Goal: Task Accomplishment & Management: Manage account settings

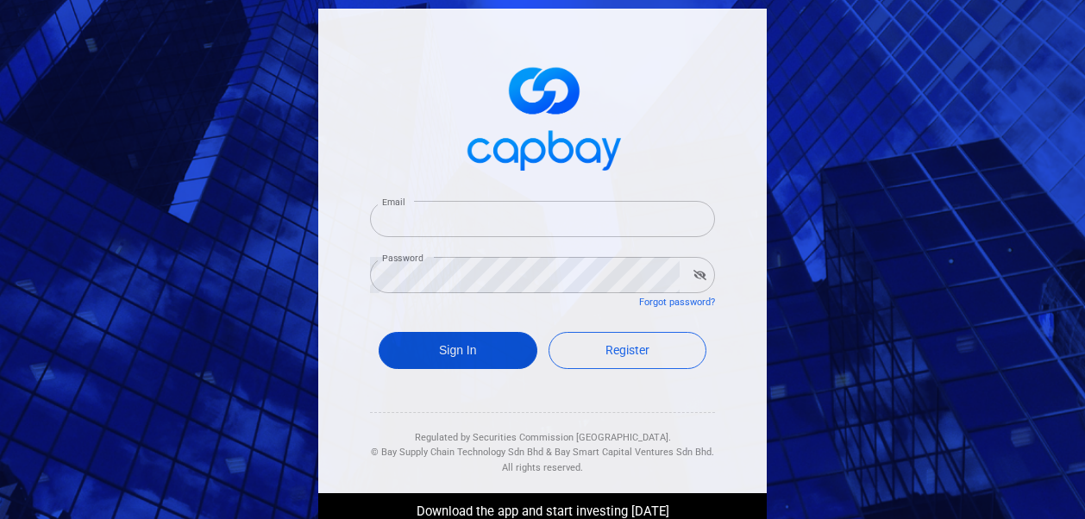
type input "[EMAIL_ADDRESS][DOMAIN_NAME]"
click at [430, 350] on button "Sign In" at bounding box center [458, 350] width 159 height 37
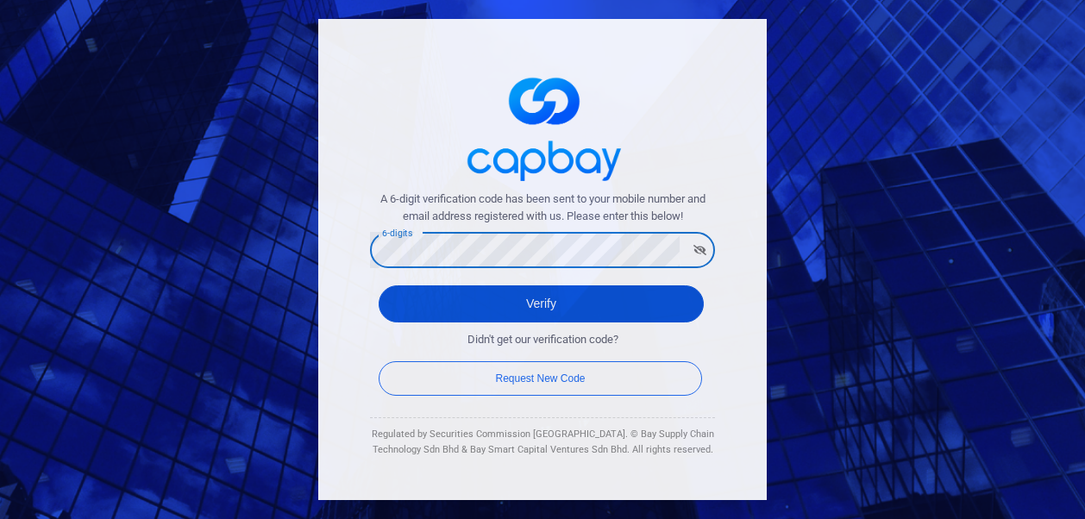
click at [478, 317] on button "Verify" at bounding box center [541, 303] width 325 height 37
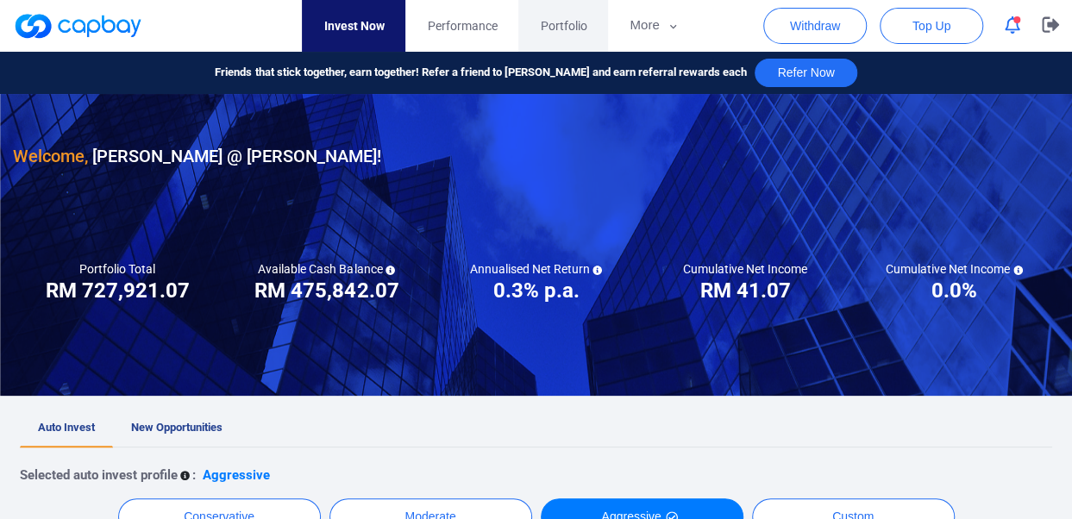
click at [560, 32] on span "Portfolio" at bounding box center [563, 25] width 47 height 19
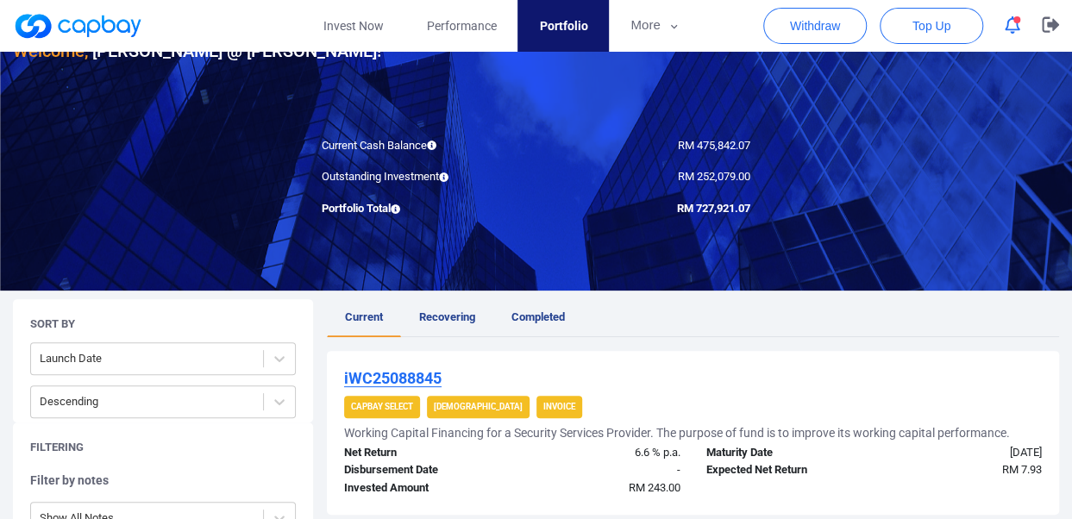
scroll to position [103, 0]
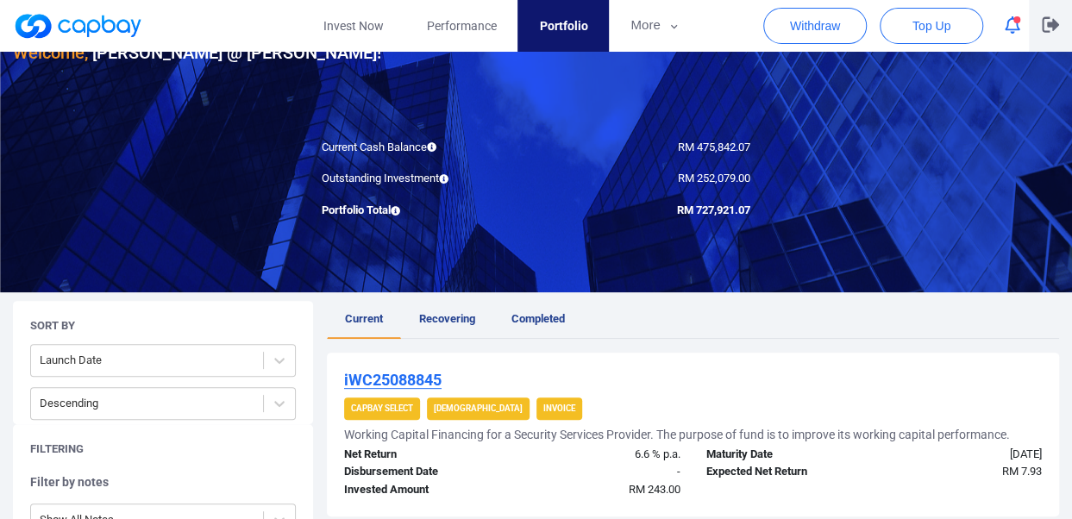
click at [1053, 25] on icon "button" at bounding box center [1050, 25] width 17 height 16
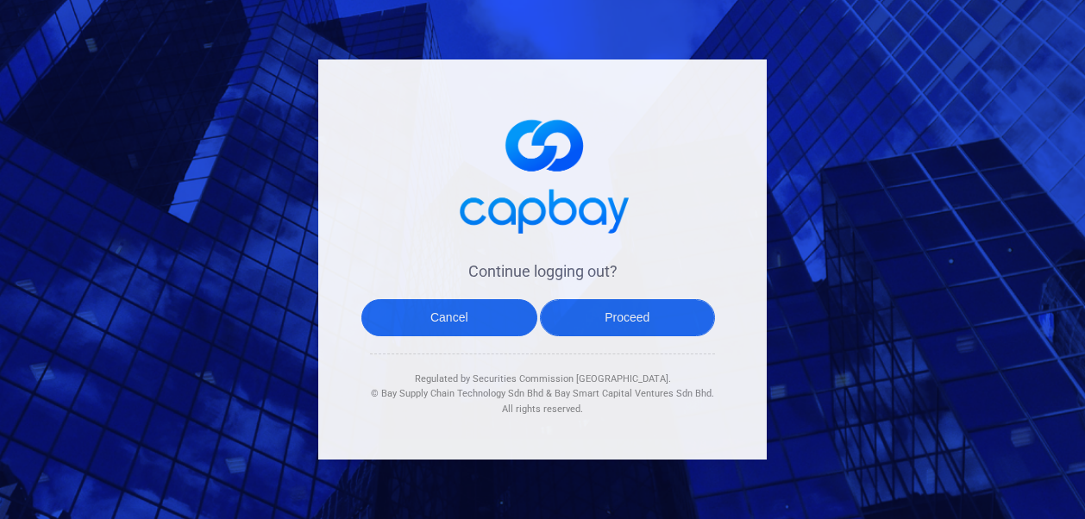
click at [637, 327] on button "Proceed" at bounding box center [628, 317] width 176 height 37
